Goal: Information Seeking & Learning: Check status

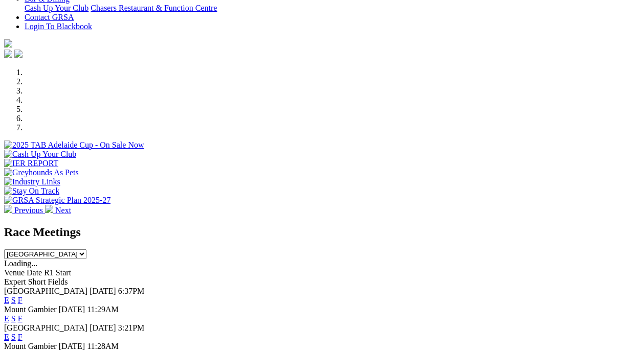
scroll to position [301, 0]
click at [22, 296] on link "F" at bounding box center [20, 300] width 5 height 9
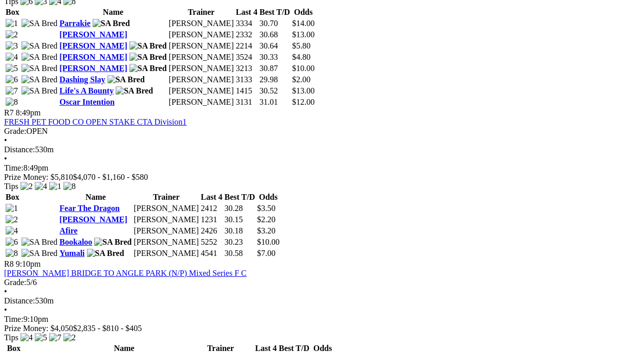
scroll to position [1553, 0]
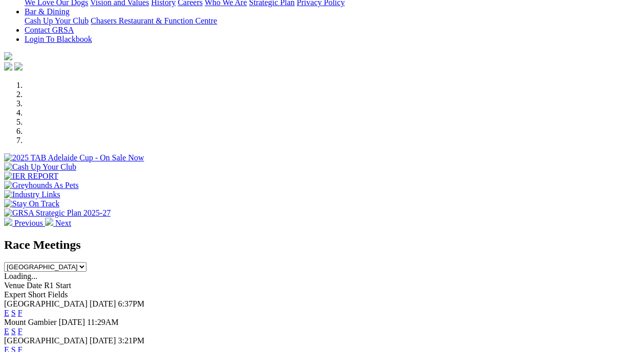
scroll to position [290, 0]
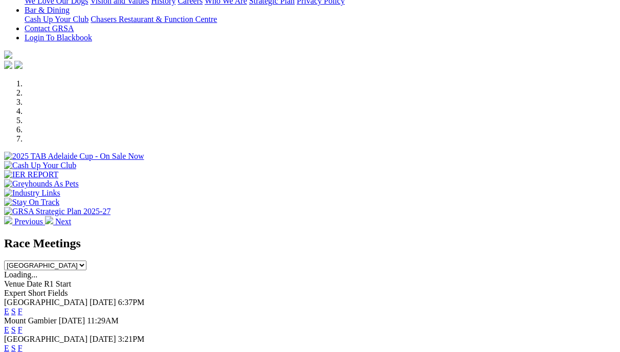
click at [22, 344] on link "F" at bounding box center [20, 348] width 5 height 9
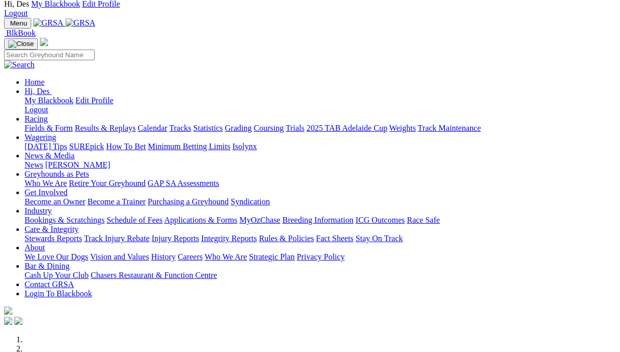
scroll to position [0, 1]
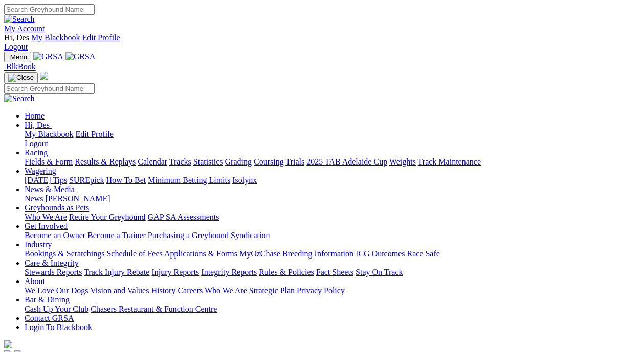
click at [75, 185] on link "News & Media" at bounding box center [50, 189] width 50 height 9
click at [110, 194] on link "[PERSON_NAME]" at bounding box center [77, 198] width 65 height 9
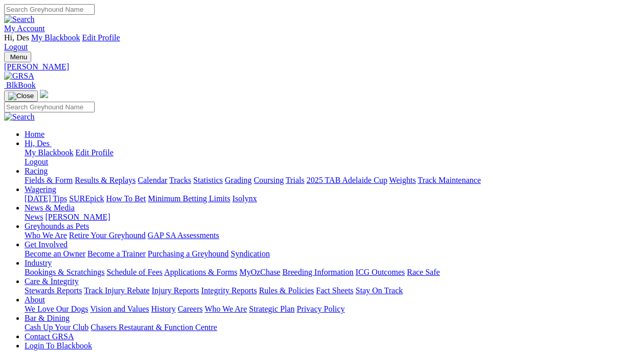
scroll to position [0, 3]
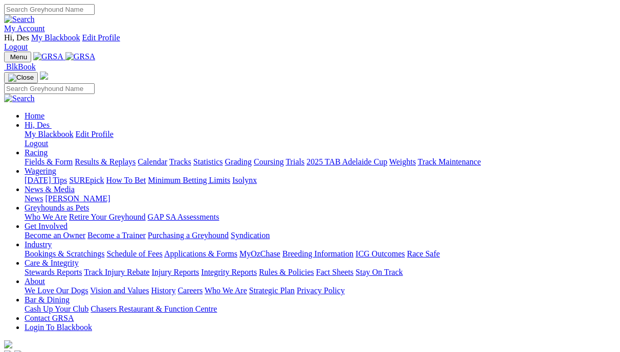
click at [48, 148] on link "Racing" at bounding box center [36, 152] width 23 height 9
click at [133, 157] on link "Results & Replays" at bounding box center [105, 161] width 61 height 9
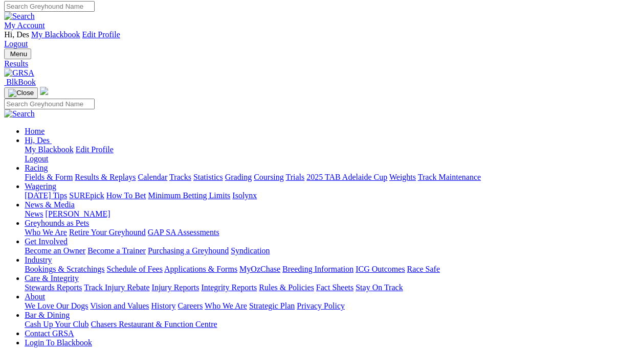
scroll to position [2, 0]
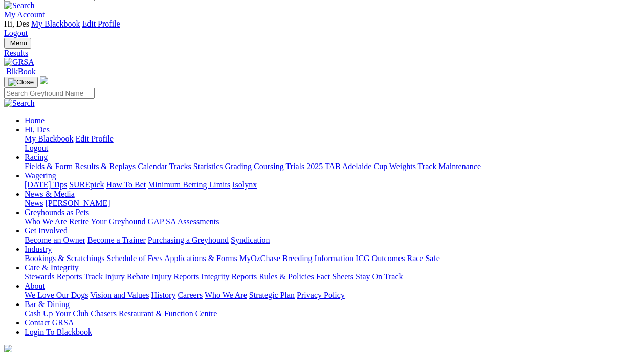
scroll to position [0, 0]
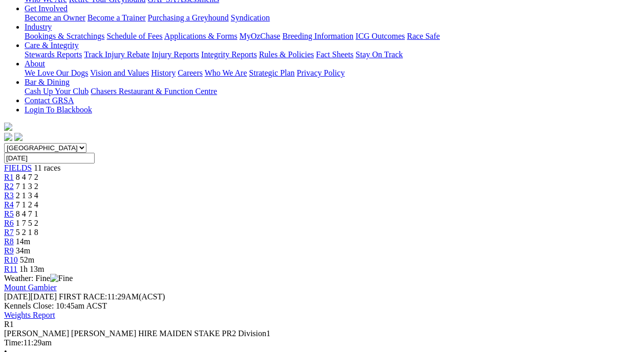
scroll to position [239, 0]
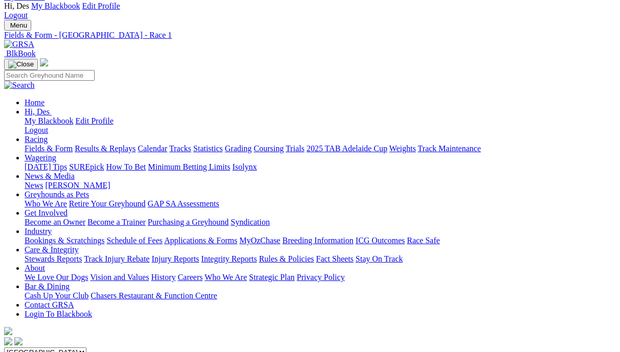
scroll to position [31, 0]
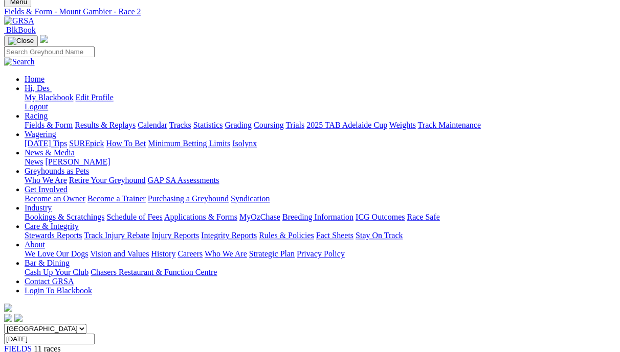
scroll to position [50, 0]
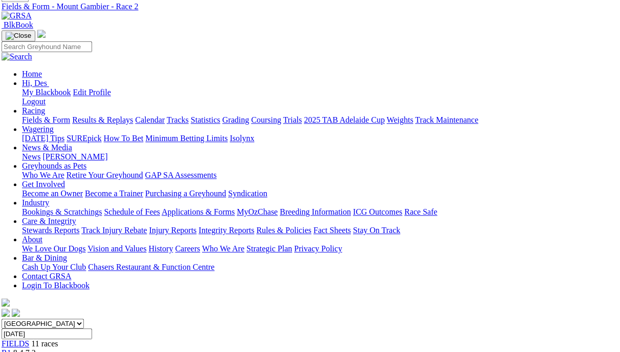
scroll to position [59, 3]
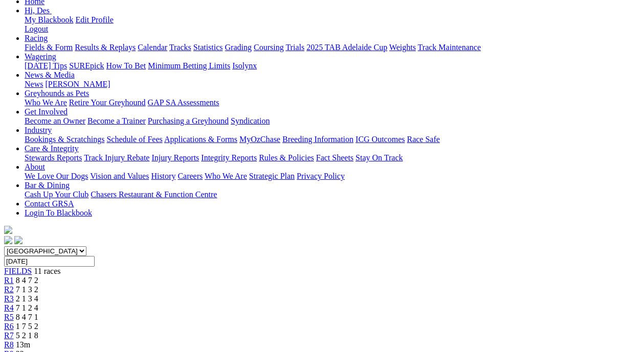
scroll to position [134, 0]
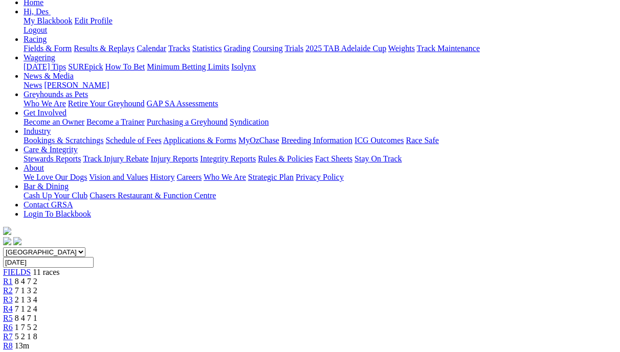
click at [37, 305] on span "7 1 2 4" at bounding box center [26, 309] width 22 height 9
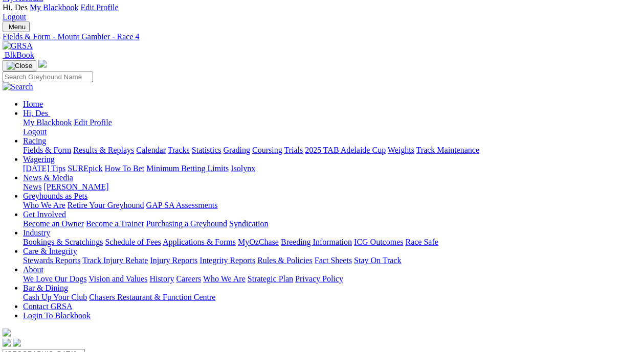
scroll to position [56, 2]
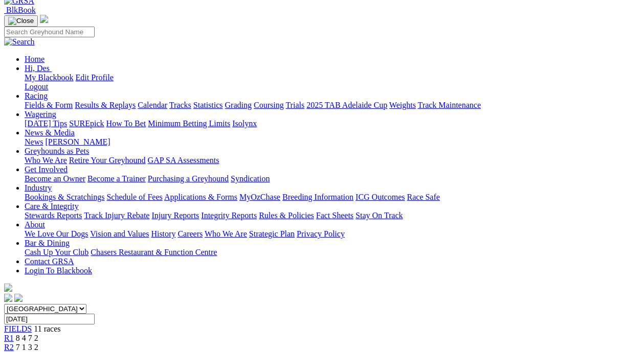
scroll to position [75, 3]
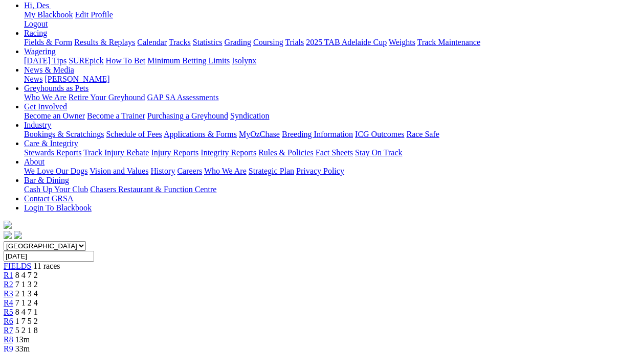
scroll to position [139, 1]
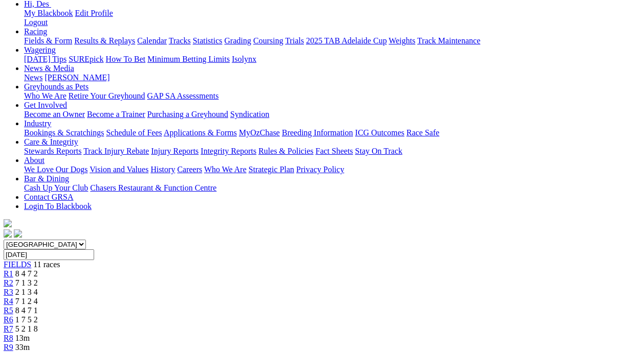
click at [38, 325] on span "5 2 1 8" at bounding box center [26, 329] width 22 height 9
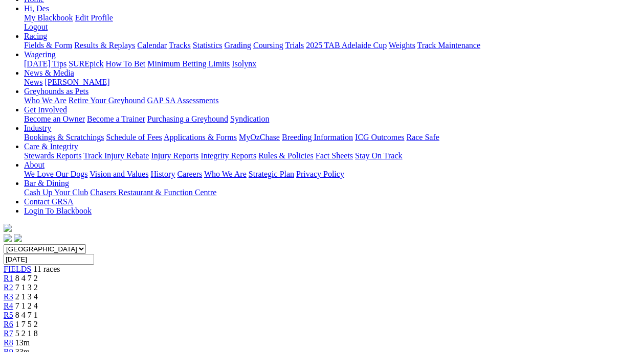
scroll to position [134, 1]
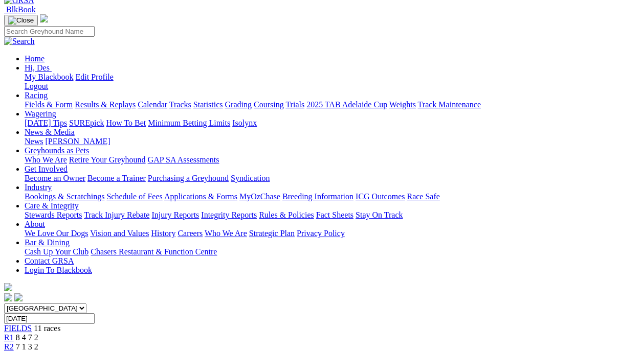
scroll to position [75, 0]
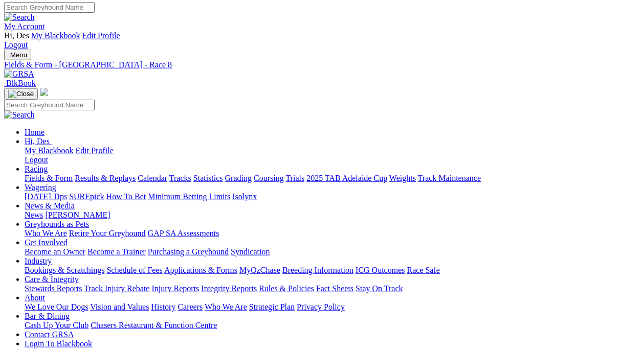
scroll to position [1, 3]
click at [41, 174] on link "Fields & Form" at bounding box center [49, 178] width 48 height 9
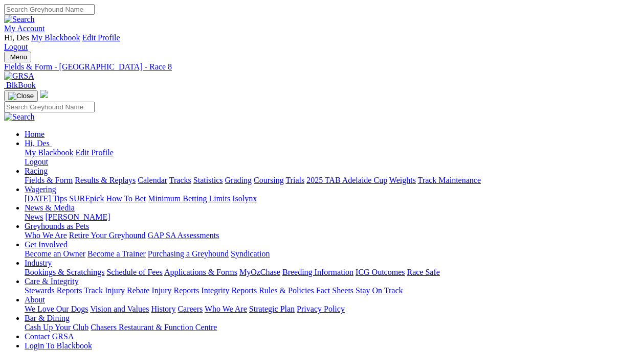
scroll to position [0, 2]
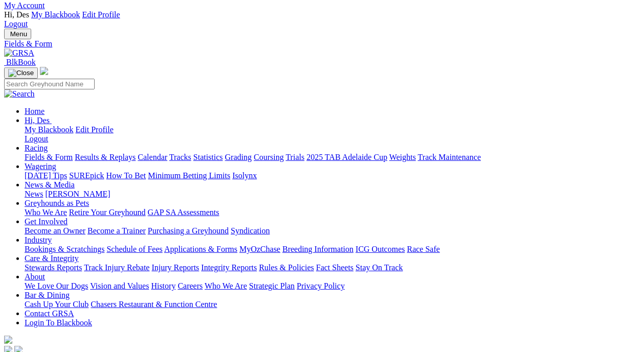
scroll to position [23, 0]
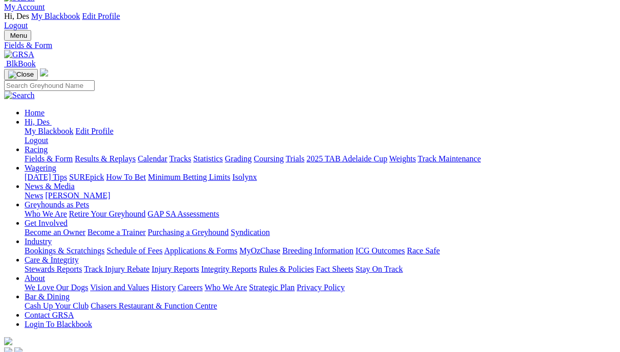
scroll to position [21, 0]
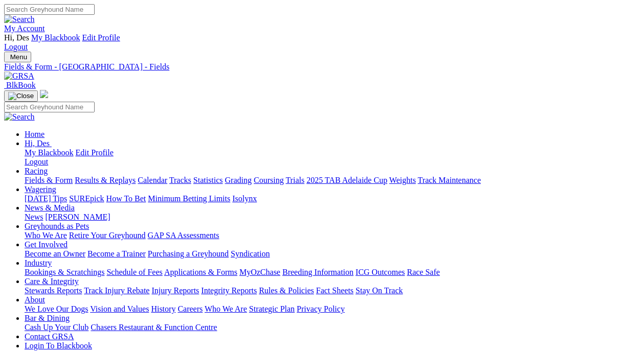
click at [38, 176] on link "Fields & Form" at bounding box center [49, 180] width 48 height 9
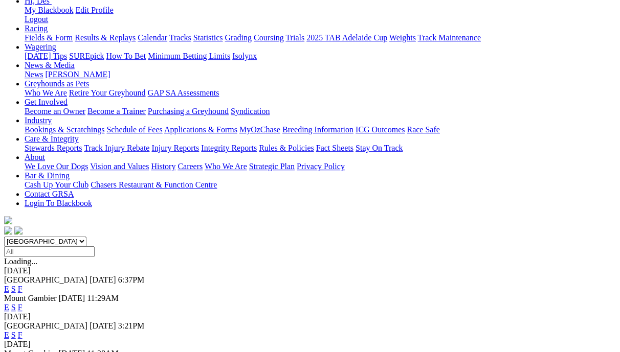
scroll to position [151, 0]
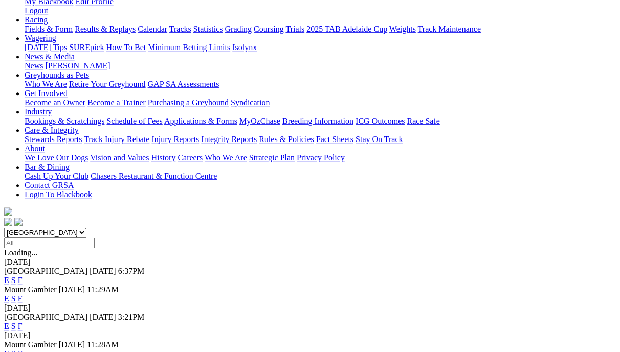
click at [22, 322] on link "F" at bounding box center [20, 326] width 5 height 9
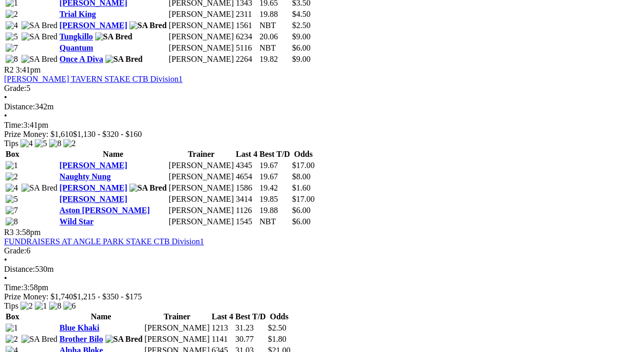
scroll to position [680, 0]
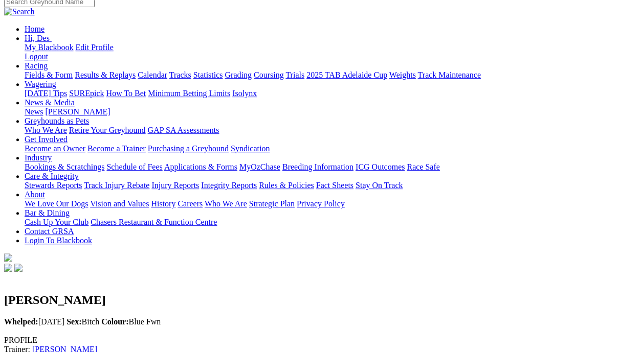
scroll to position [0, 1]
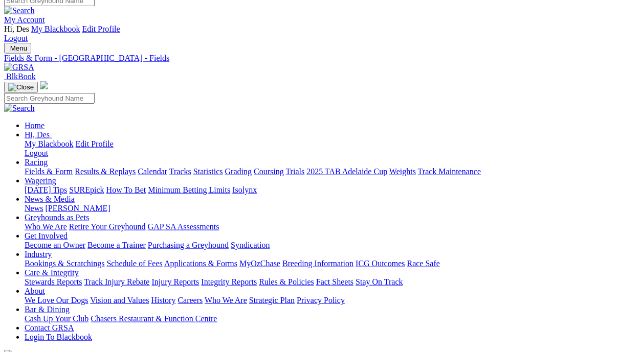
scroll to position [11, 0]
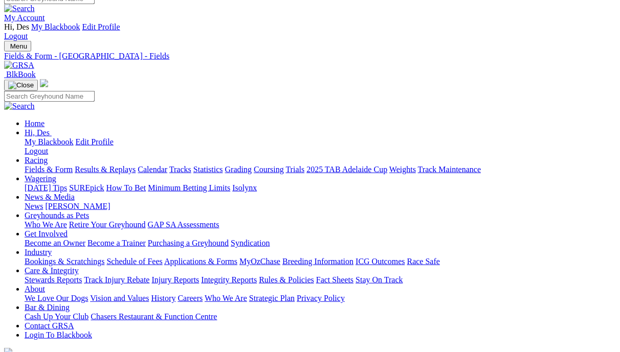
click at [43, 165] on link "Fields & Form" at bounding box center [49, 169] width 48 height 9
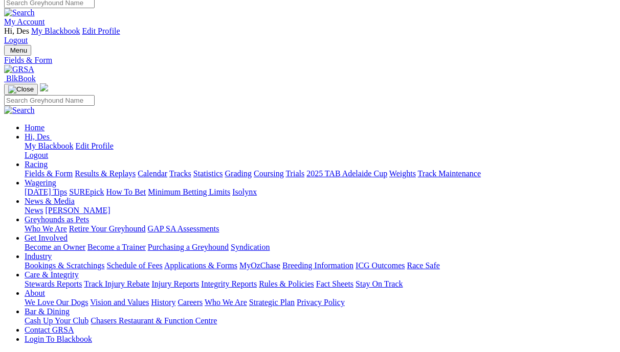
scroll to position [8, 0]
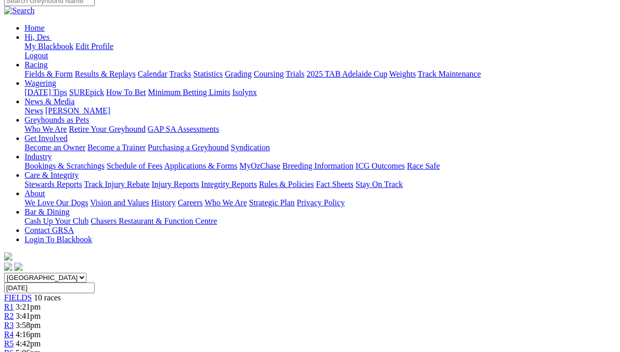
scroll to position [0, 4]
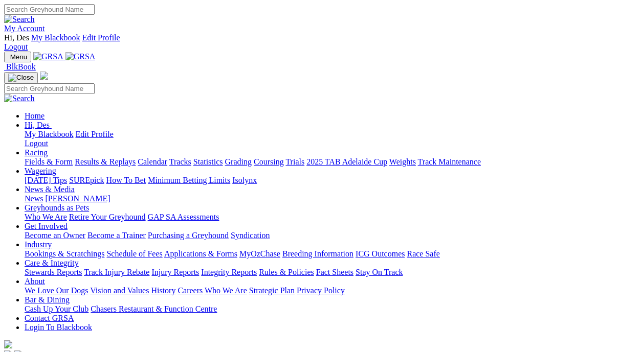
click at [126, 157] on link "Results & Replays" at bounding box center [105, 161] width 61 height 9
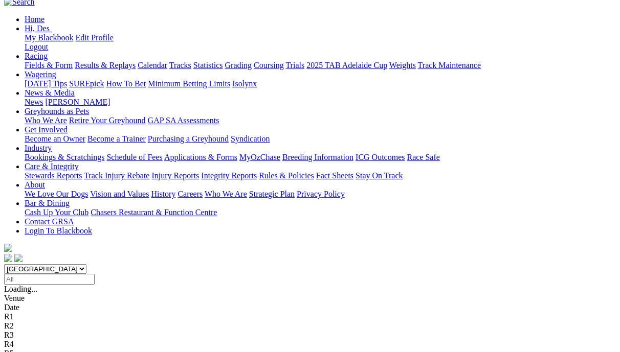
scroll to position [208, 0]
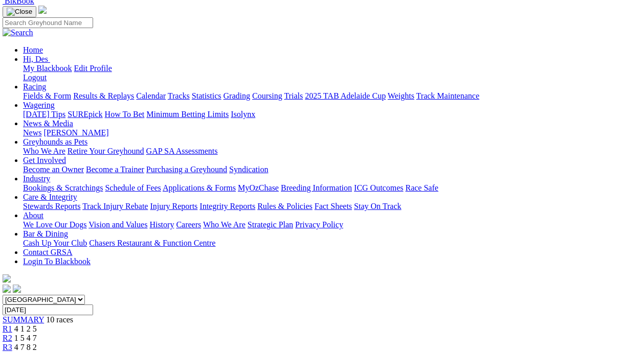
scroll to position [84, 2]
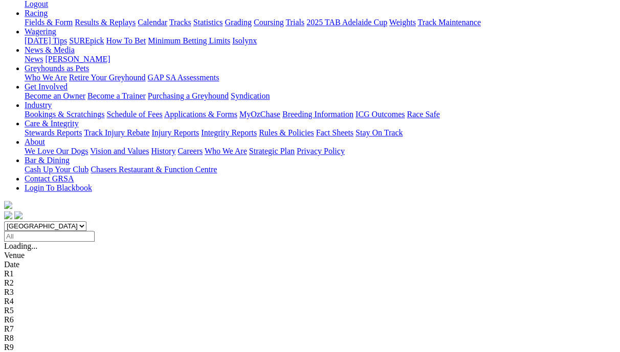
scroll to position [174, 0]
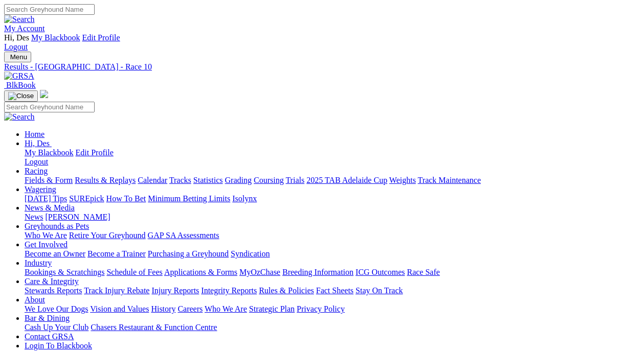
click at [135, 176] on link "Results & Replays" at bounding box center [105, 180] width 61 height 9
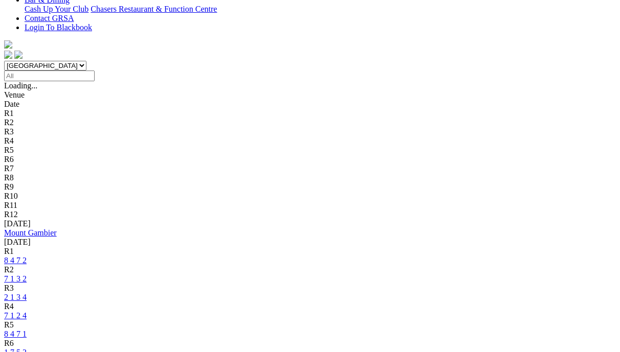
scroll to position [318, 1]
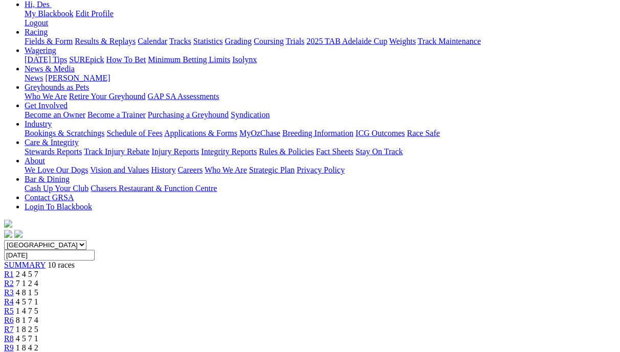
scroll to position [135, 0]
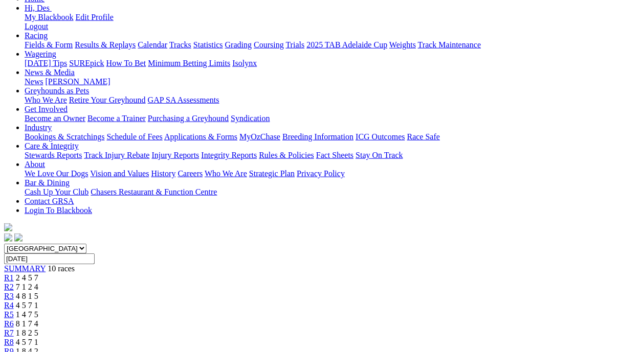
click at [38, 347] on span "1 8 4 2" at bounding box center [27, 351] width 22 height 9
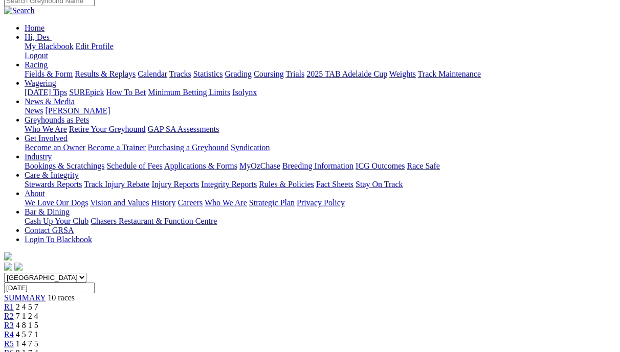
scroll to position [108, 0]
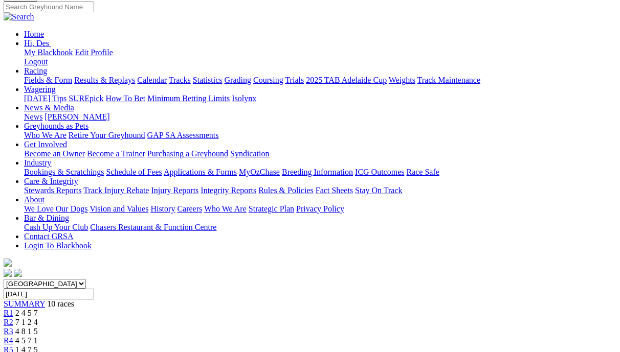
scroll to position [90, 1]
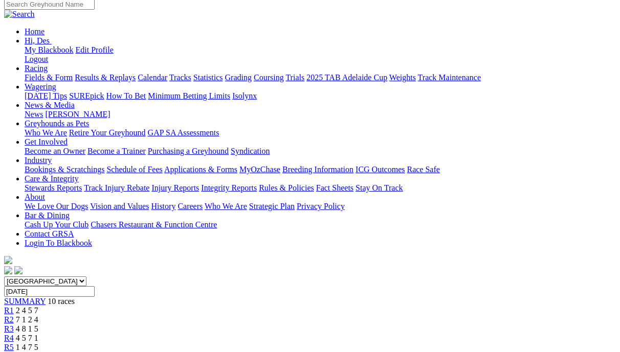
scroll to position [96, 0]
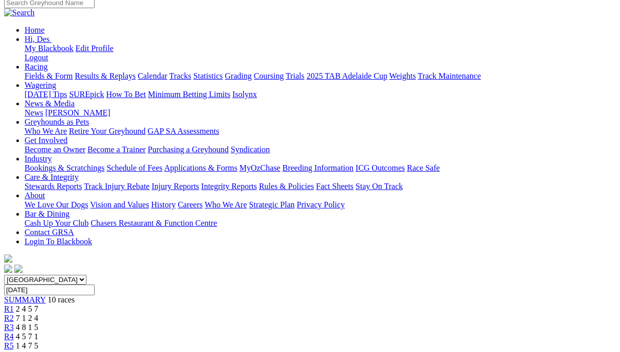
scroll to position [88, 0]
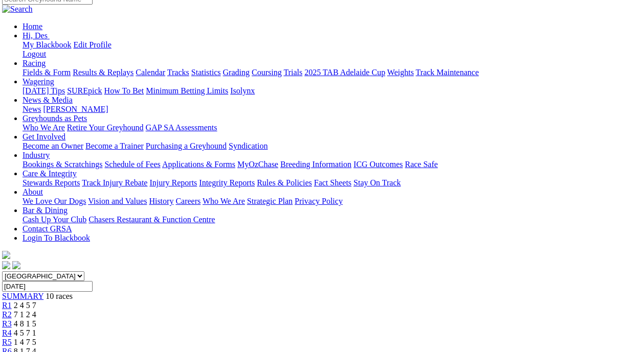
scroll to position [106, 2]
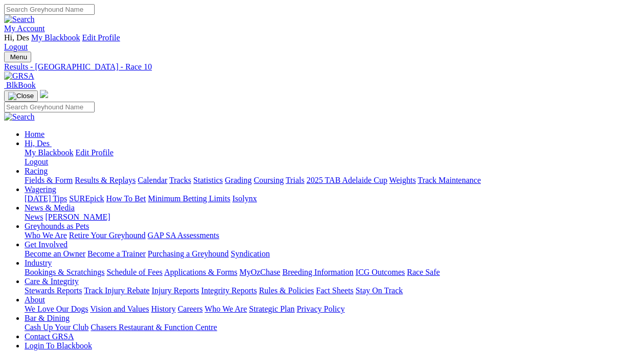
click at [125, 176] on link "Results & Replays" at bounding box center [105, 180] width 61 height 9
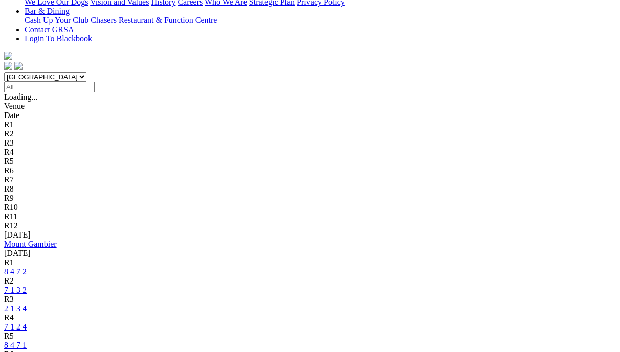
scroll to position [311, 0]
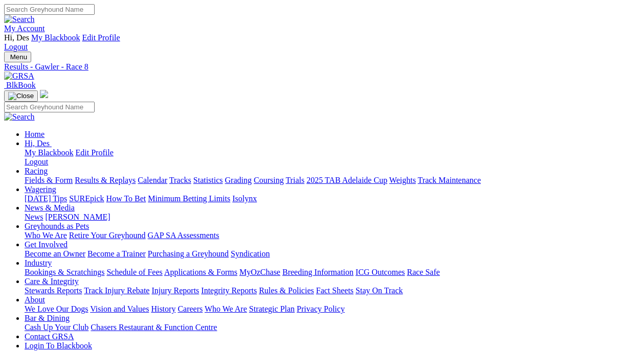
scroll to position [77, 0]
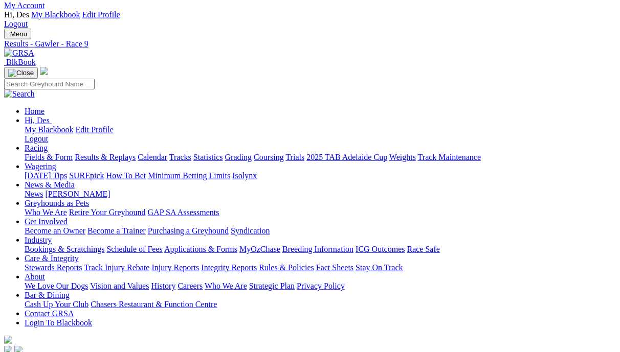
scroll to position [25, 0]
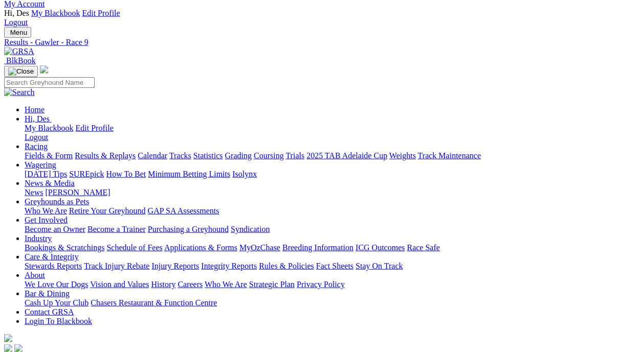
click at [135, 151] on link "Results & Replays" at bounding box center [105, 155] width 61 height 9
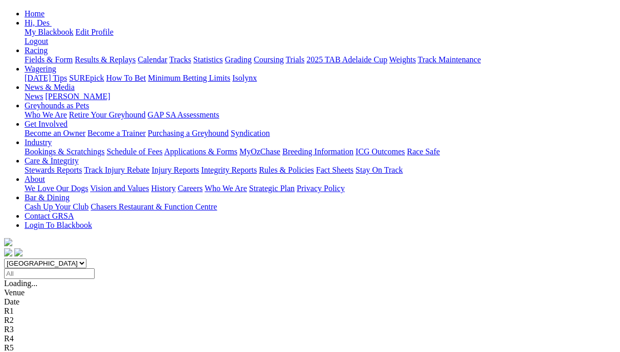
scroll to position [114, 0]
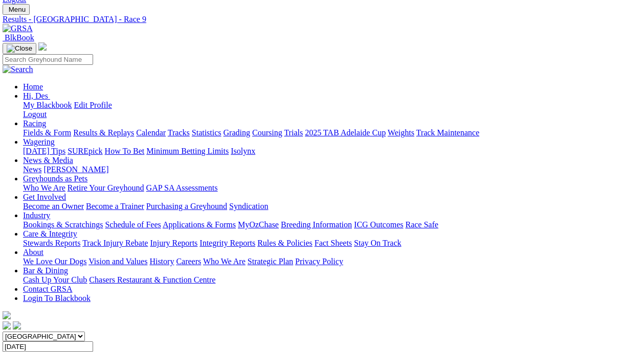
scroll to position [48, 2]
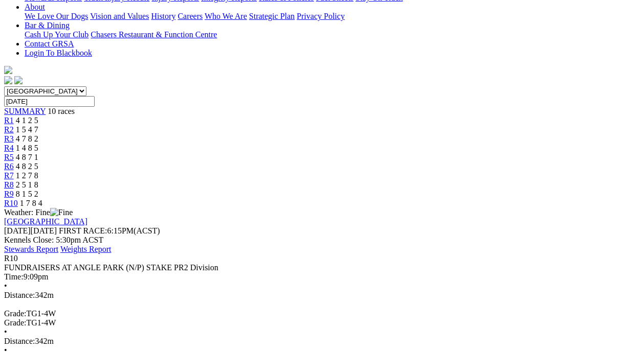
scroll to position [295, 0]
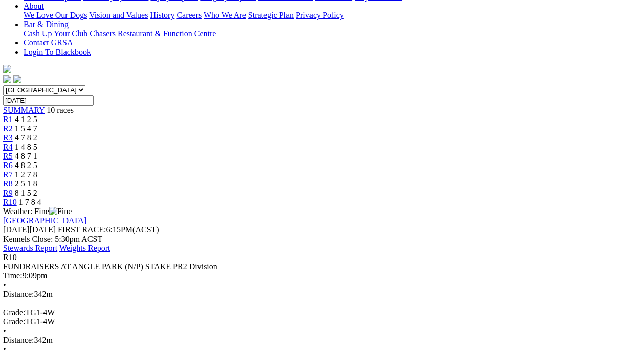
scroll to position [294, 2]
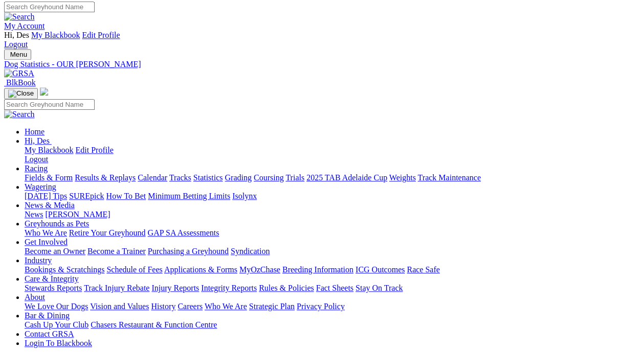
scroll to position [4, 0]
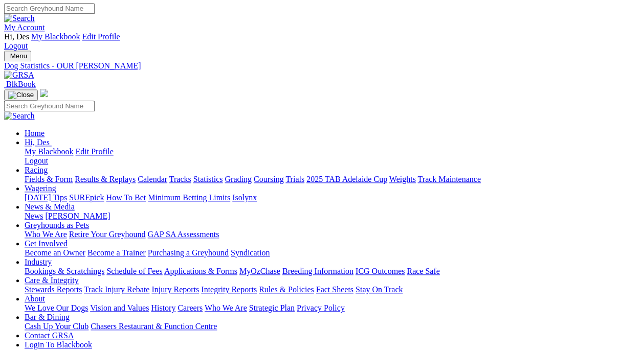
click at [257, 285] on link "Integrity Reports" at bounding box center [229, 289] width 56 height 9
